Goal: Task Accomplishment & Management: Use online tool/utility

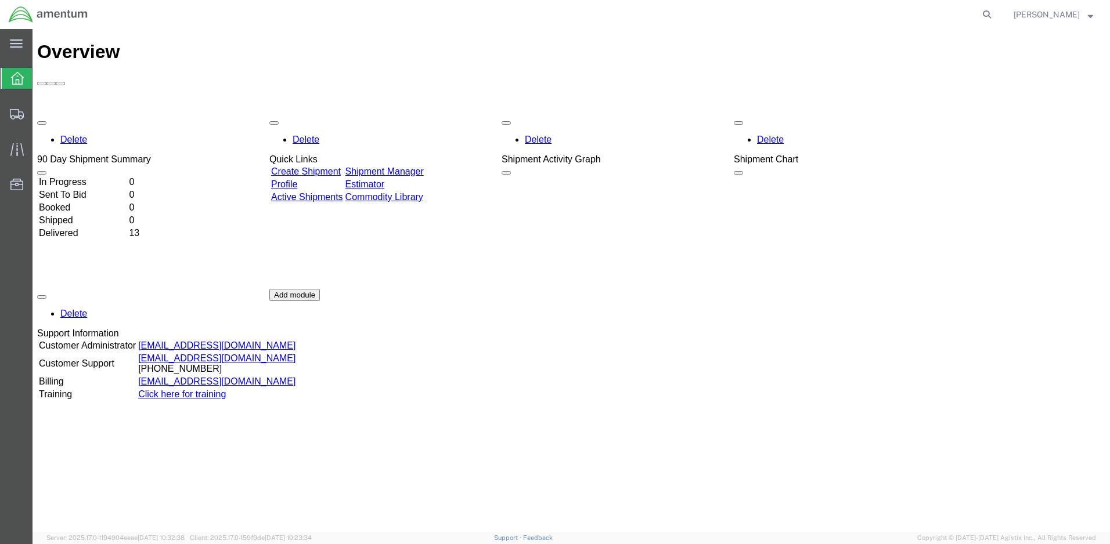
click at [341, 167] on link "Create Shipment" at bounding box center [306, 172] width 70 height 10
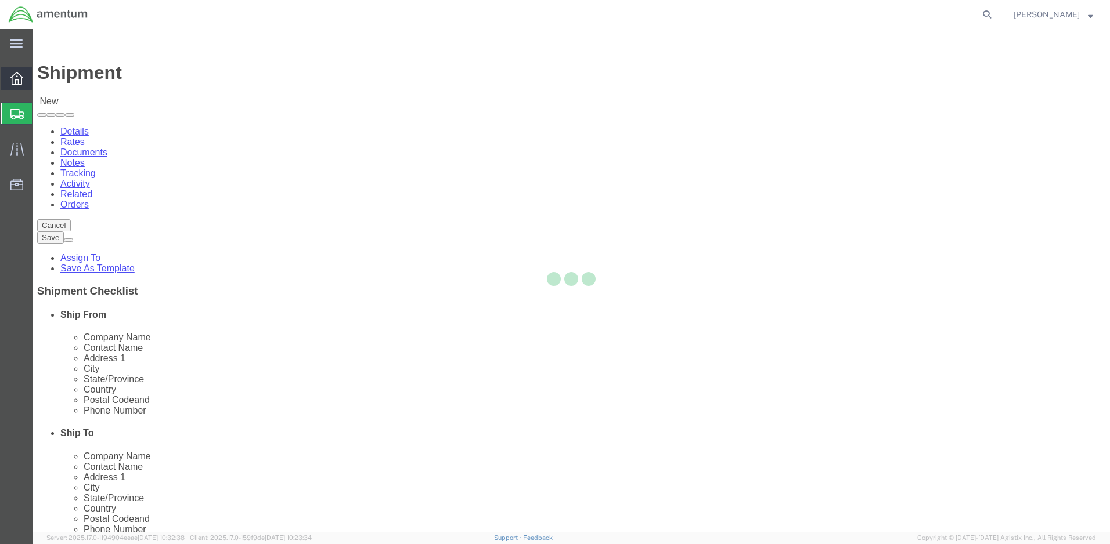
select select
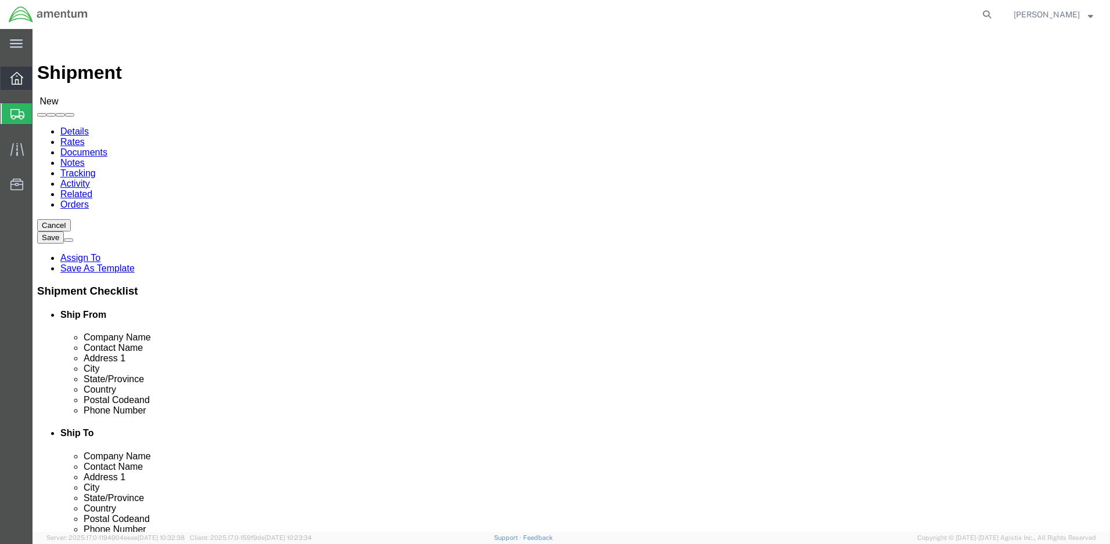
click at [21, 82] on icon at bounding box center [16, 78] width 13 height 13
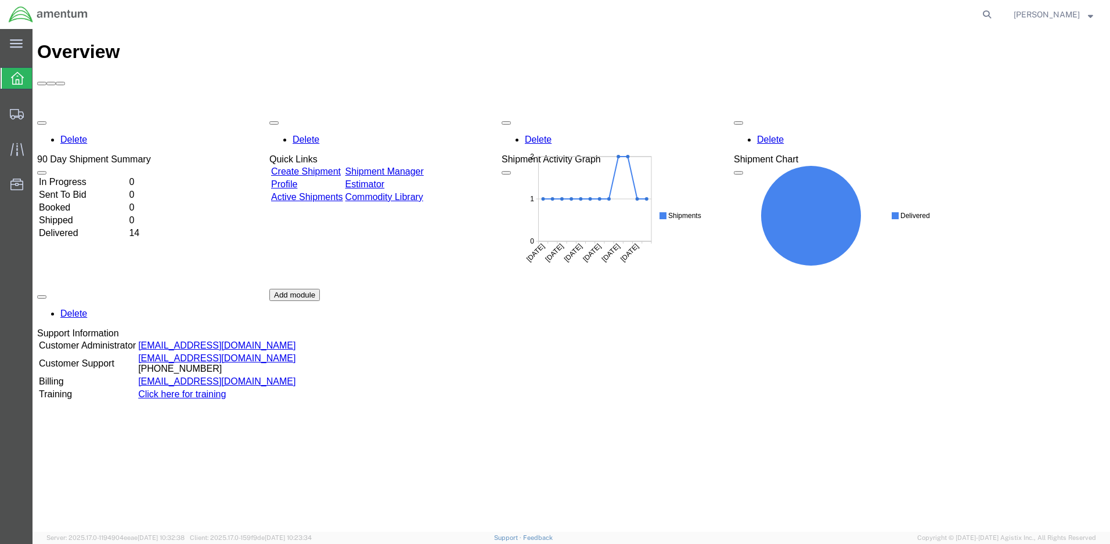
click at [385, 179] on link "Estimator" at bounding box center [364, 184] width 39 height 10
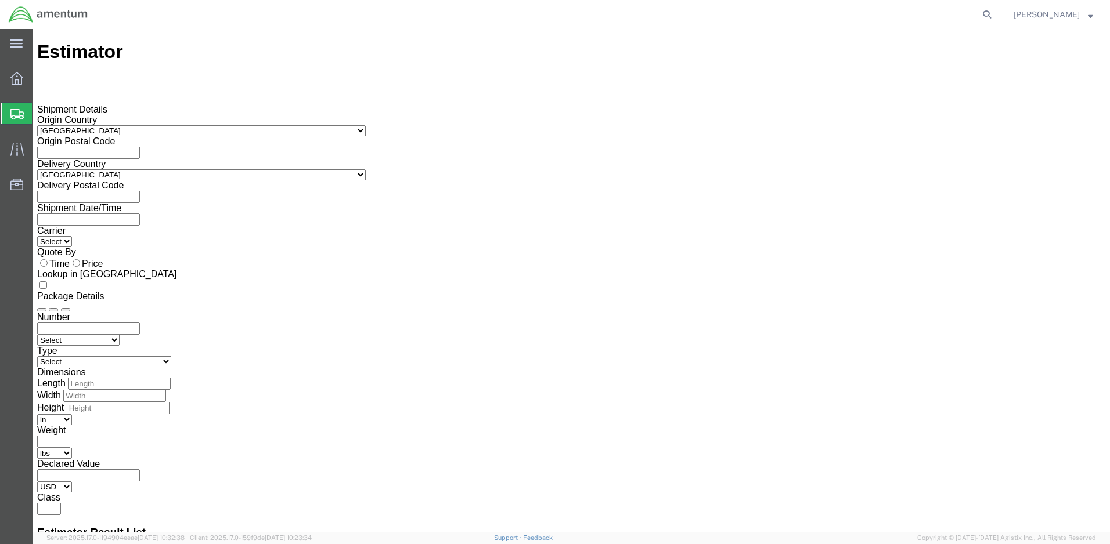
click at [140, 147] on input "text" at bounding box center [88, 153] width 103 height 12
type input "13602"
click at [140, 191] on input "text" at bounding box center [88, 197] width 103 height 12
type input "55126"
click at [140, 214] on input "text" at bounding box center [88, 220] width 103 height 12
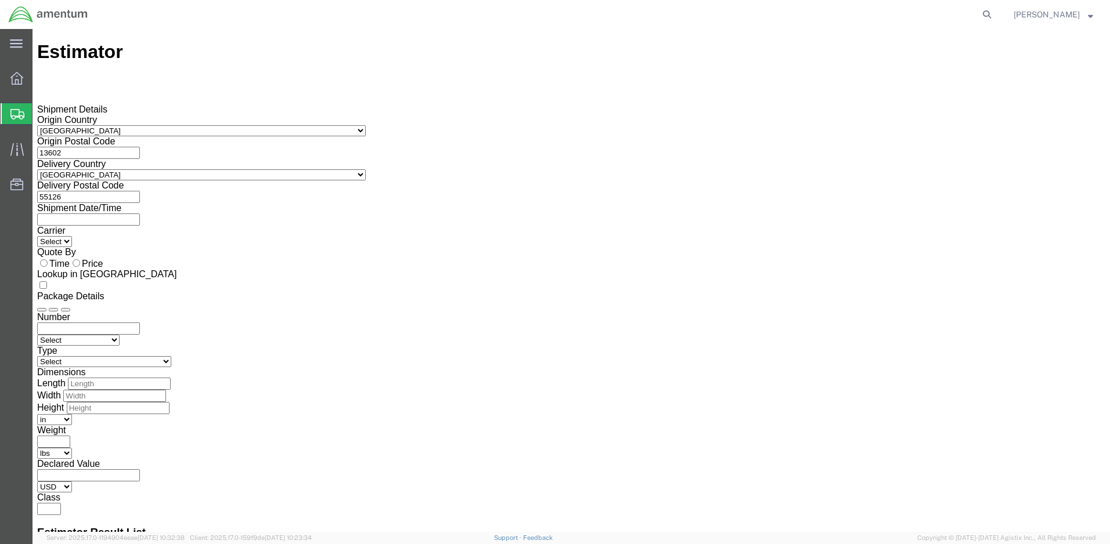
type input "[DATE]"
click at [140, 323] on input "number" at bounding box center [88, 329] width 103 height 12
type input "1"
select select "CBOX"
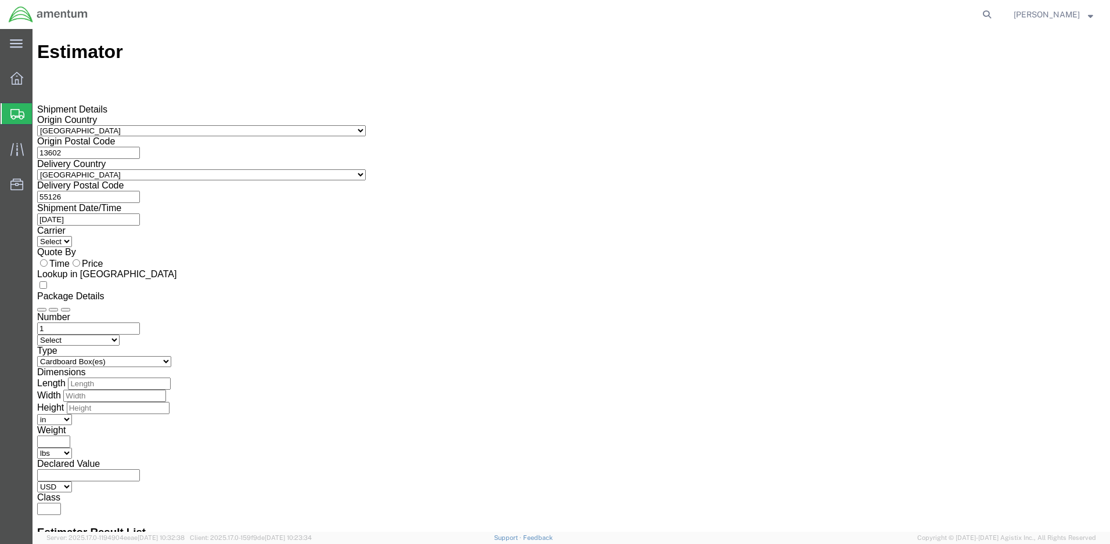
click at [70, 436] on input "text" at bounding box center [53, 442] width 33 height 12
click at [171, 378] on input "number" at bounding box center [119, 384] width 103 height 12
type input "22"
click at [166, 390] on input "number" at bounding box center [114, 396] width 103 height 12
type input "12"
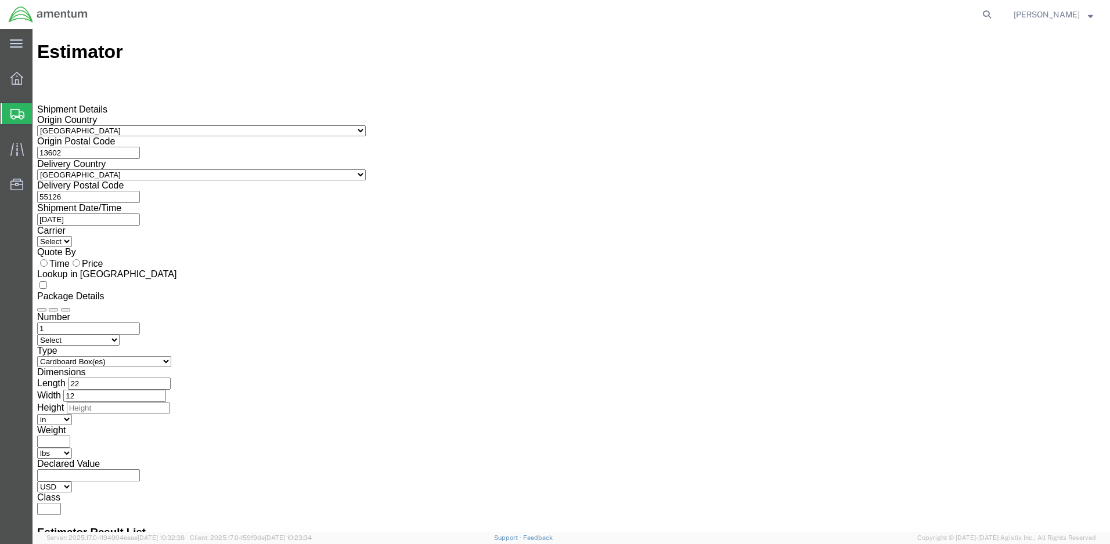
click at [169, 402] on input "number" at bounding box center [118, 408] width 103 height 12
type input "16"
click at [70, 436] on input "text" at bounding box center [53, 442] width 33 height 12
type input "22"
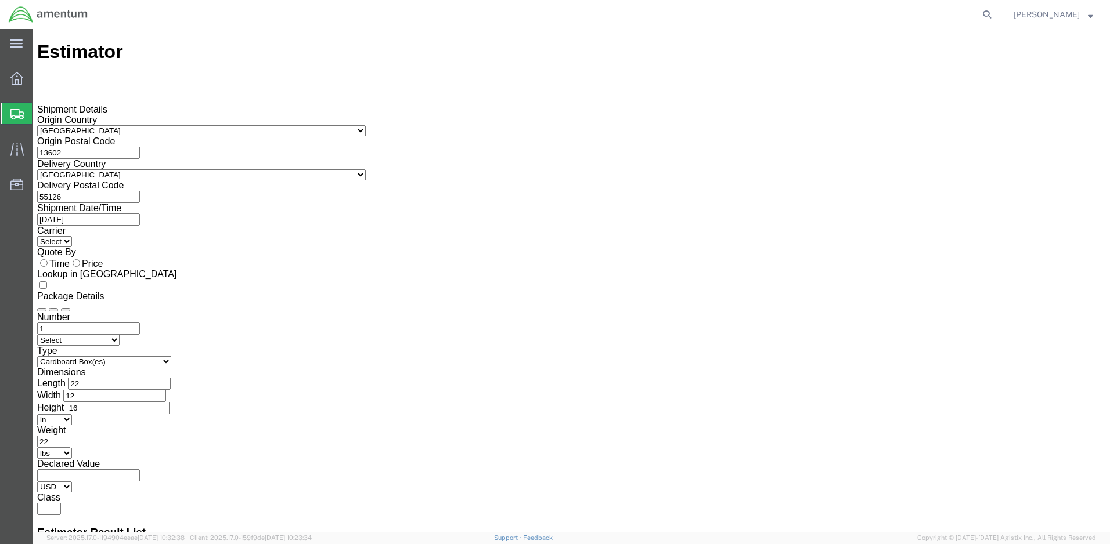
scroll to position [58, 0]
